Goal: Navigation & Orientation: Understand site structure

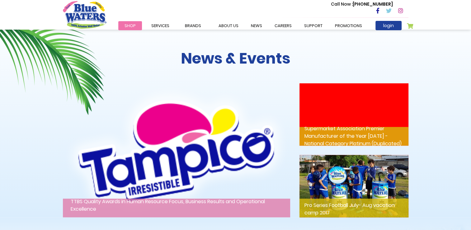
scroll to position [1068, 0]
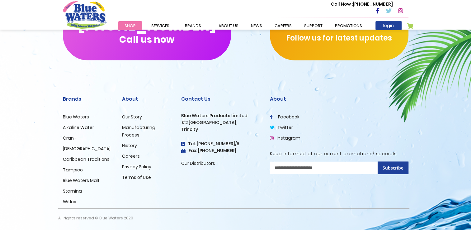
click at [130, 156] on link "Careers" at bounding box center [131, 155] width 18 height 6
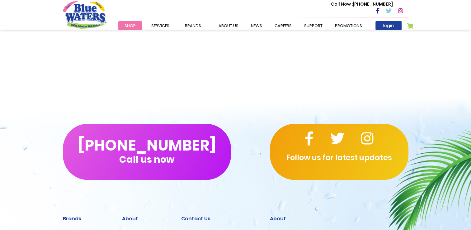
scroll to position [632, 0]
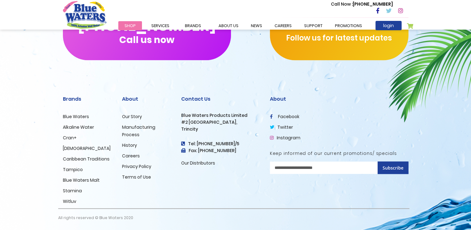
click at [133, 126] on link "Manufacturing Process" at bounding box center [138, 131] width 33 height 14
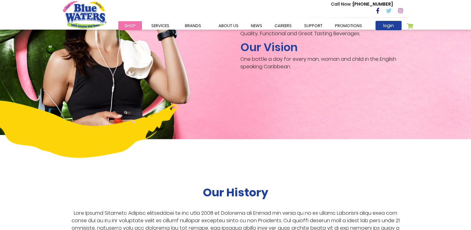
scroll to position [992, 0]
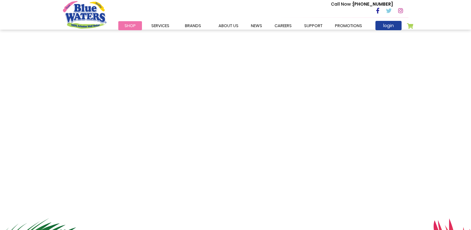
scroll to position [1068, 0]
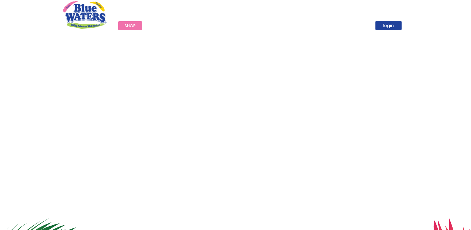
scroll to position [1068, 0]
